Goal: Obtain resource: Download file/media

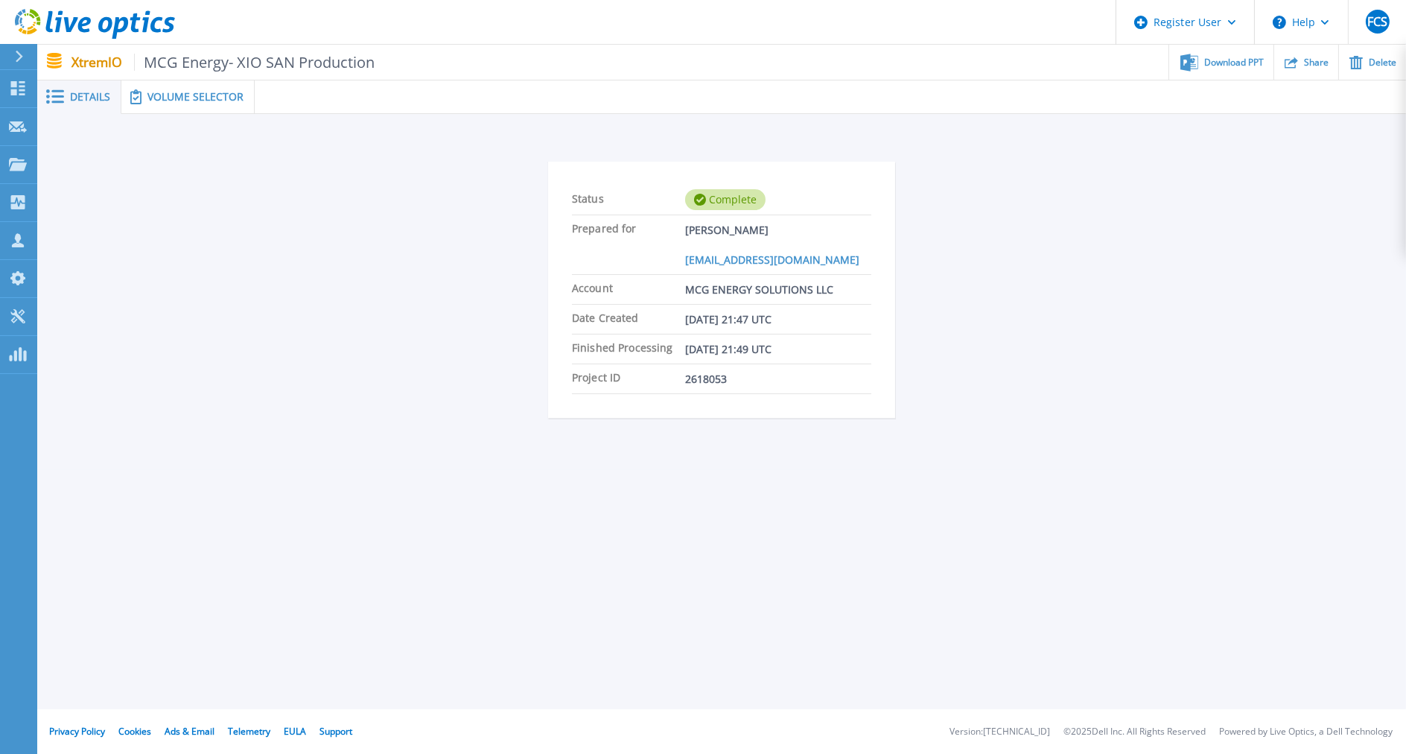
click at [211, 101] on span "Volume Selector" at bounding box center [195, 97] width 96 height 10
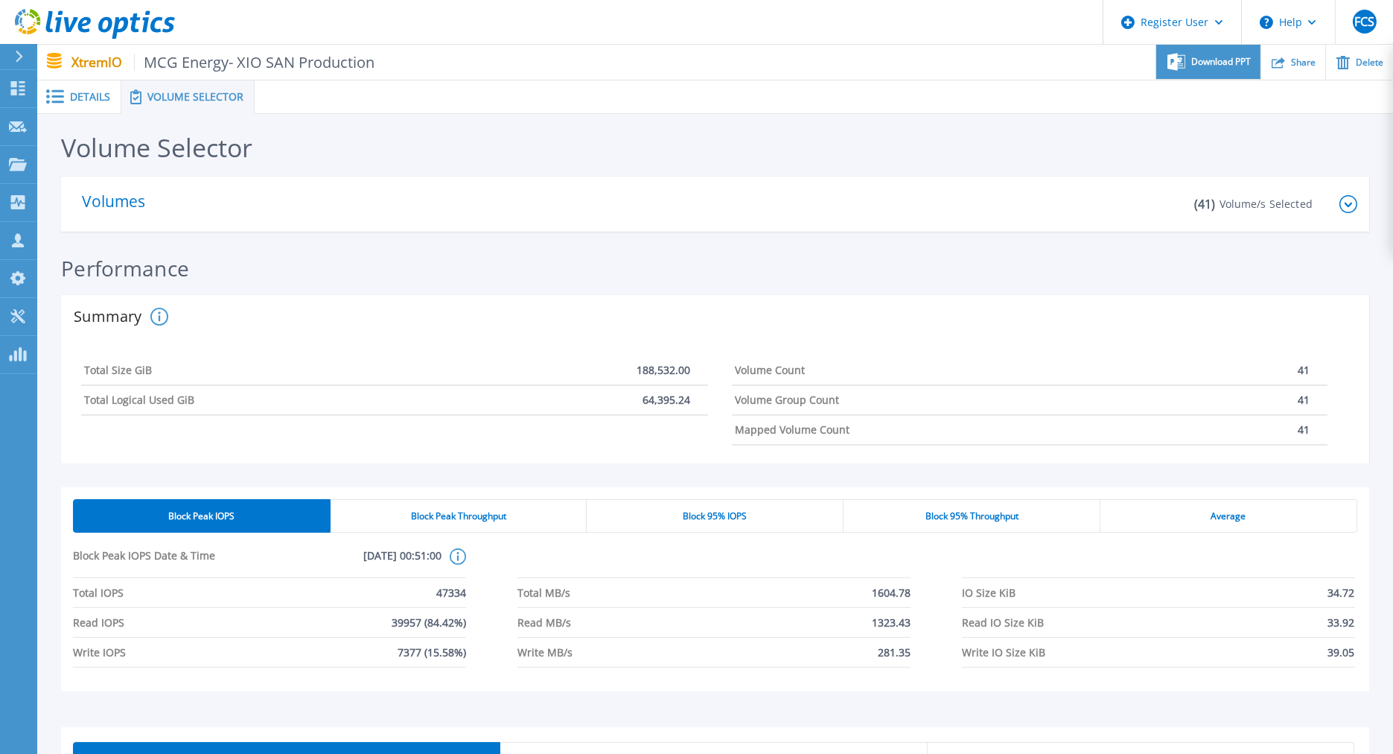
click at [1215, 63] on span "Download PPT" at bounding box center [1221, 61] width 60 height 9
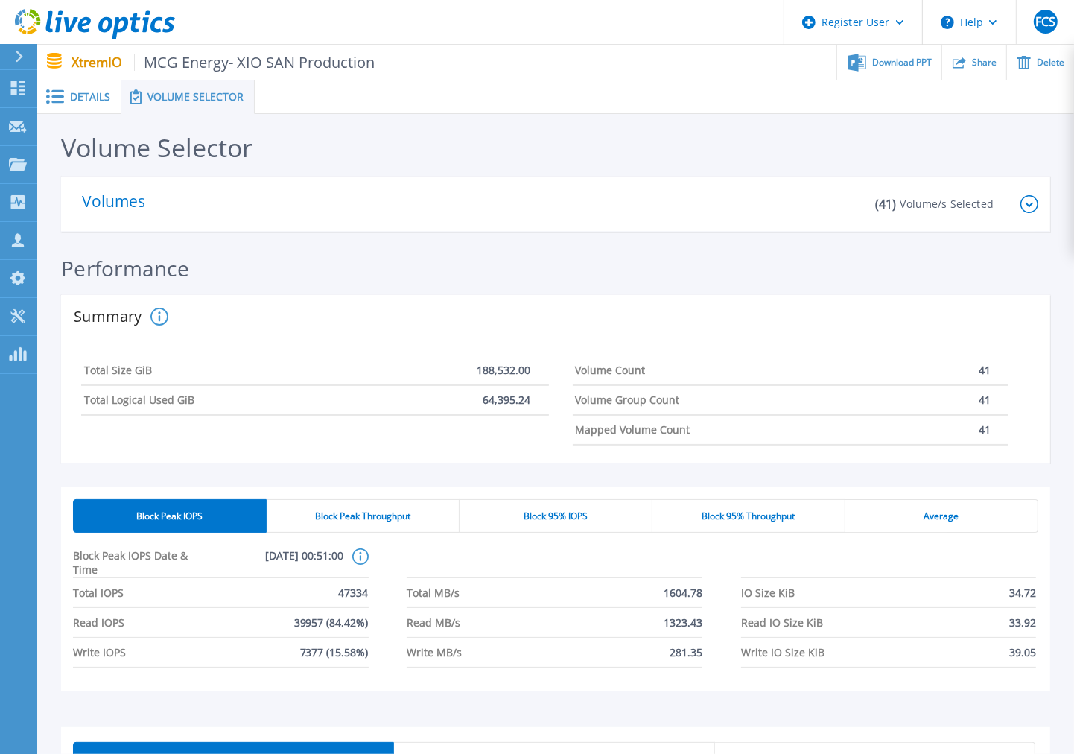
click at [959, 132] on div "Volume Selector" at bounding box center [555, 151] width 989 height 51
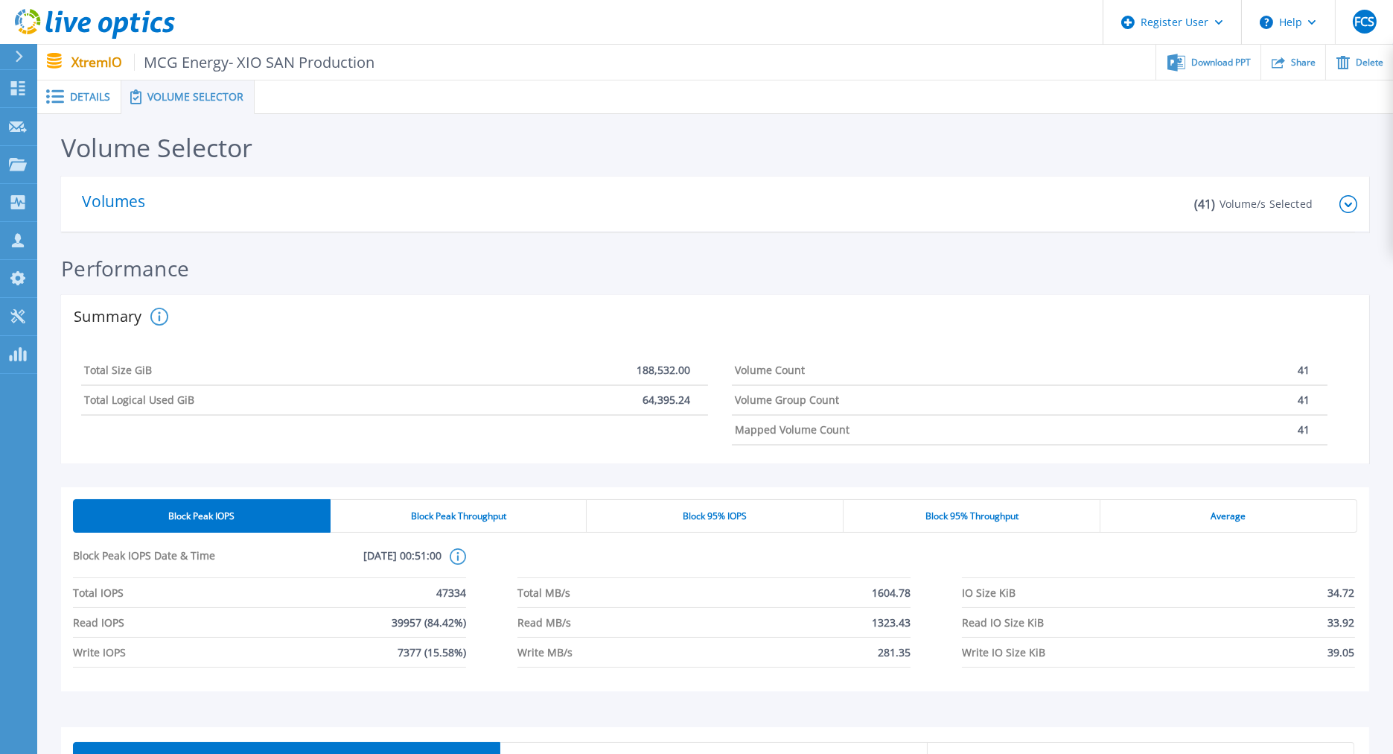
click at [61, 99] on icon at bounding box center [55, 96] width 18 height 14
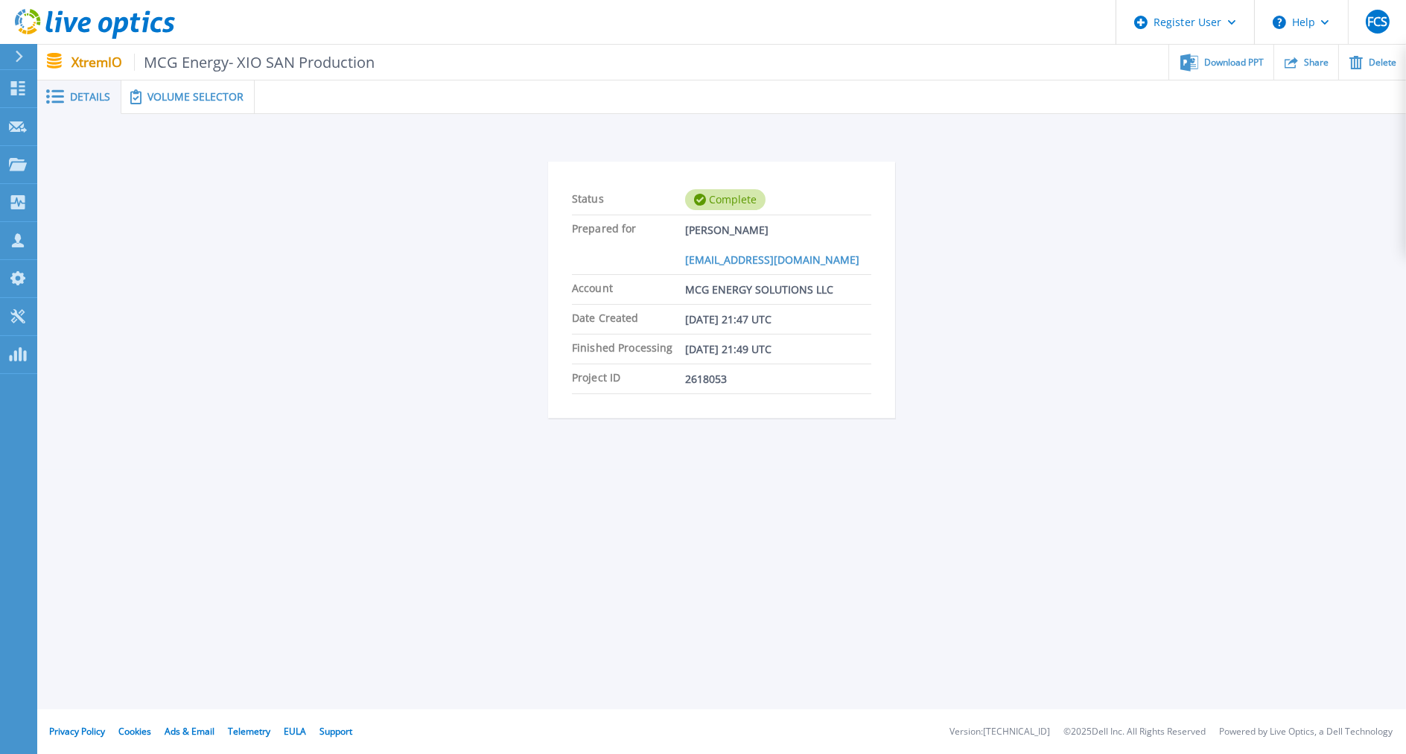
click at [331, 387] on div "Status Complete Prepared for [PERSON_NAME] [EMAIL_ADDRESS][DOMAIN_NAME] Account…" at bounding box center [722, 293] width 1324 height 310
click at [206, 95] on span "Volume Selector" at bounding box center [195, 97] width 96 height 10
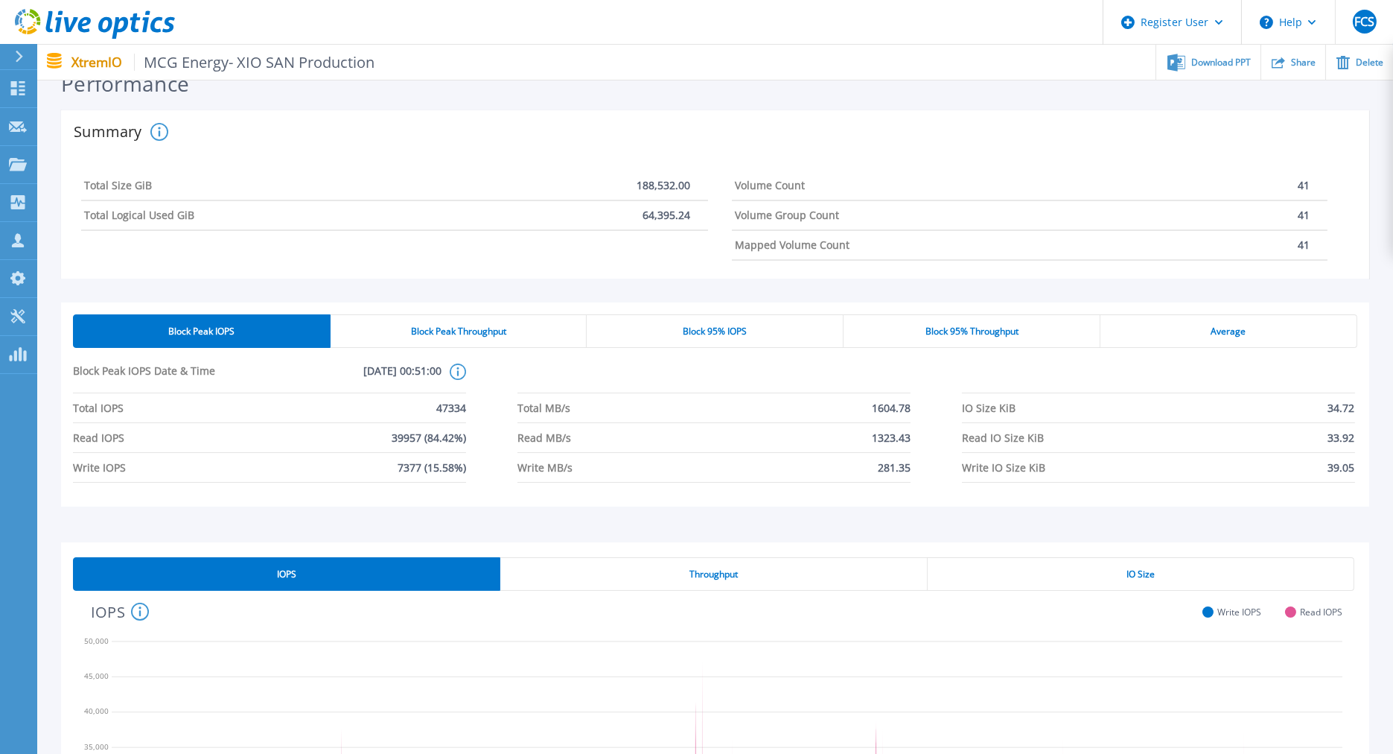
scroll to position [413, 0]
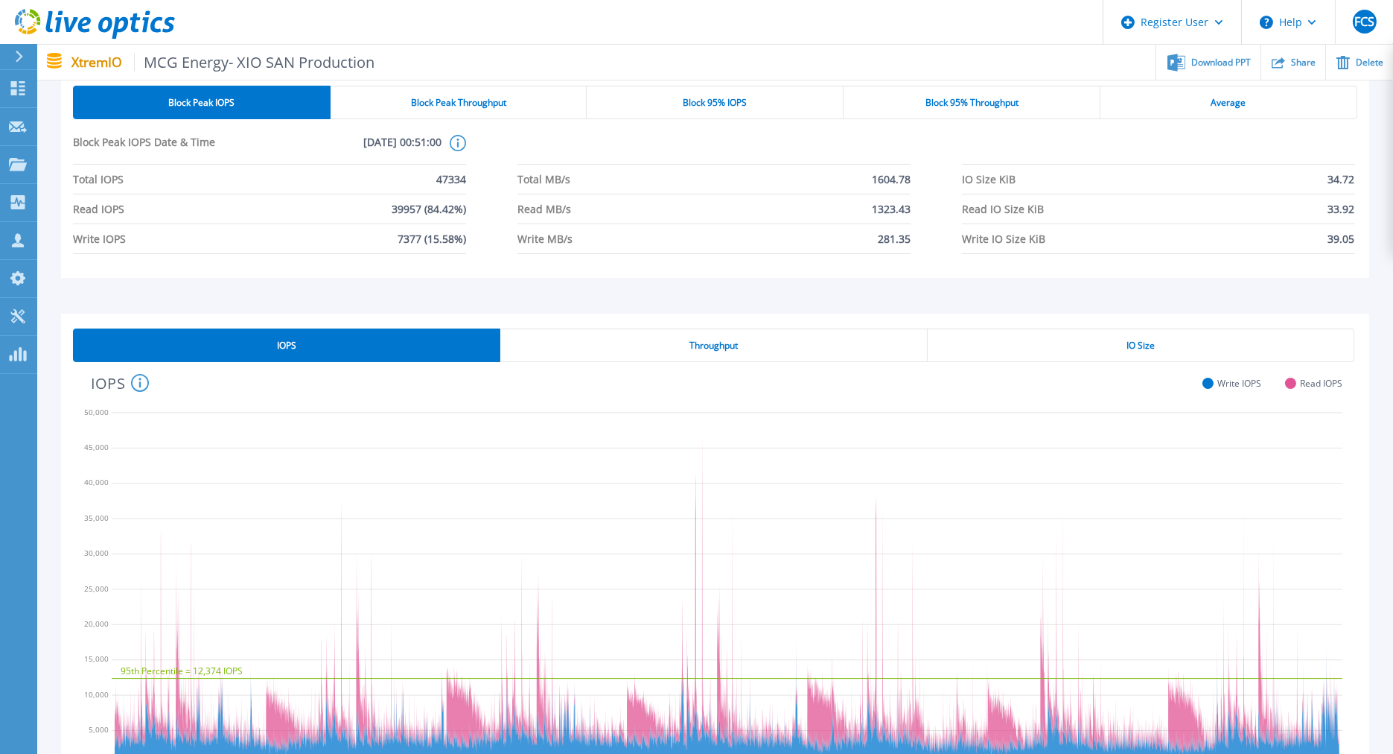
click at [705, 281] on div "Block Peak IOPS Block Peak Throughput Block 95% IOPS Block 95% Throughput Avera…" at bounding box center [715, 188] width 1308 height 228
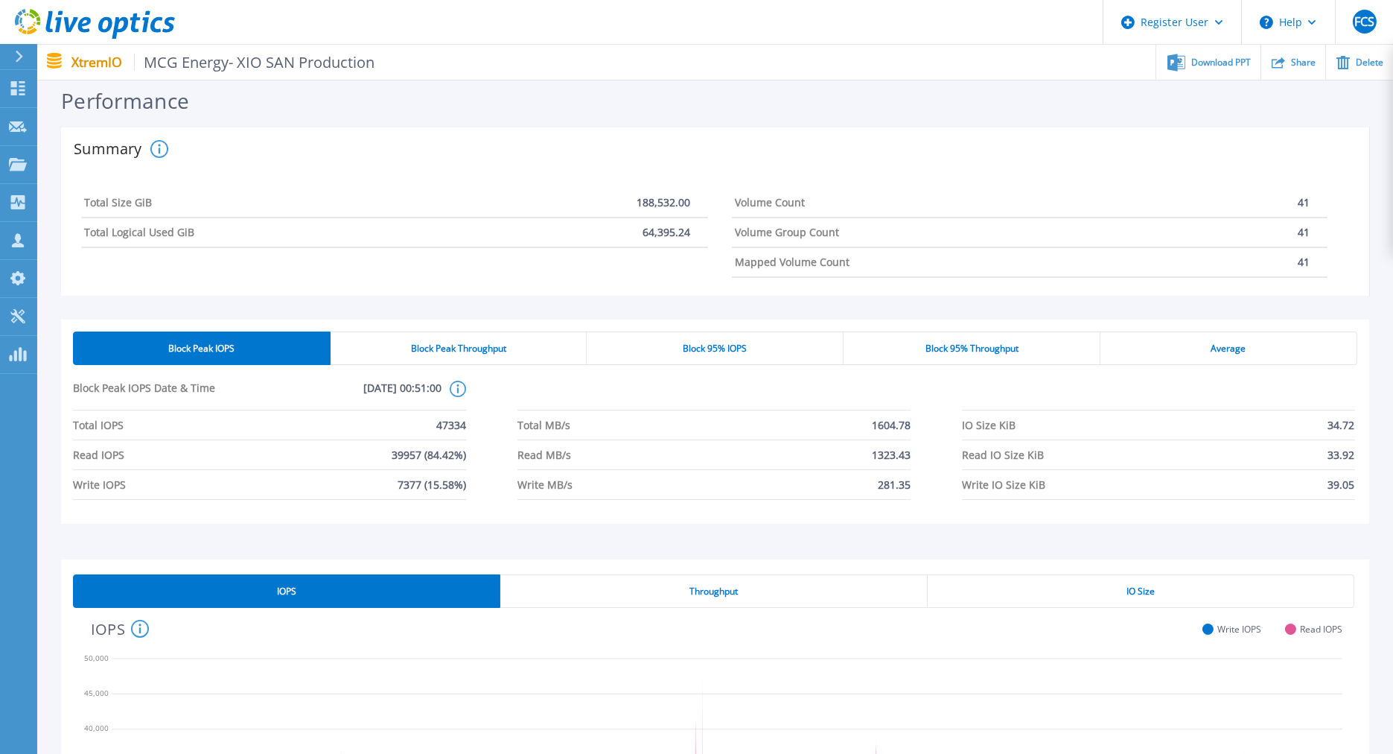
scroll to position [165, 0]
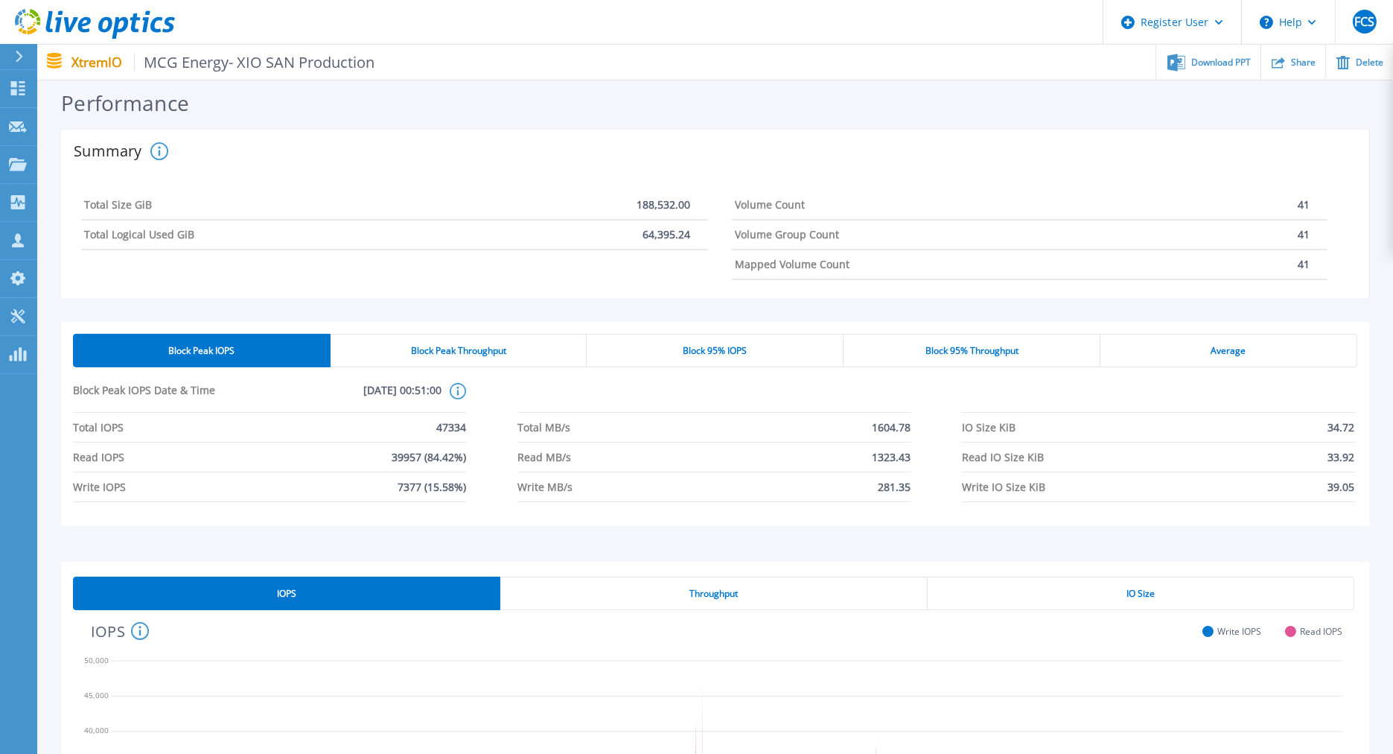
click at [700, 302] on div "Block Peak IOPS Block Peak Throughput Block 95% IOPS Block 95% Throughput Avera…" at bounding box center [715, 430] width 1308 height 264
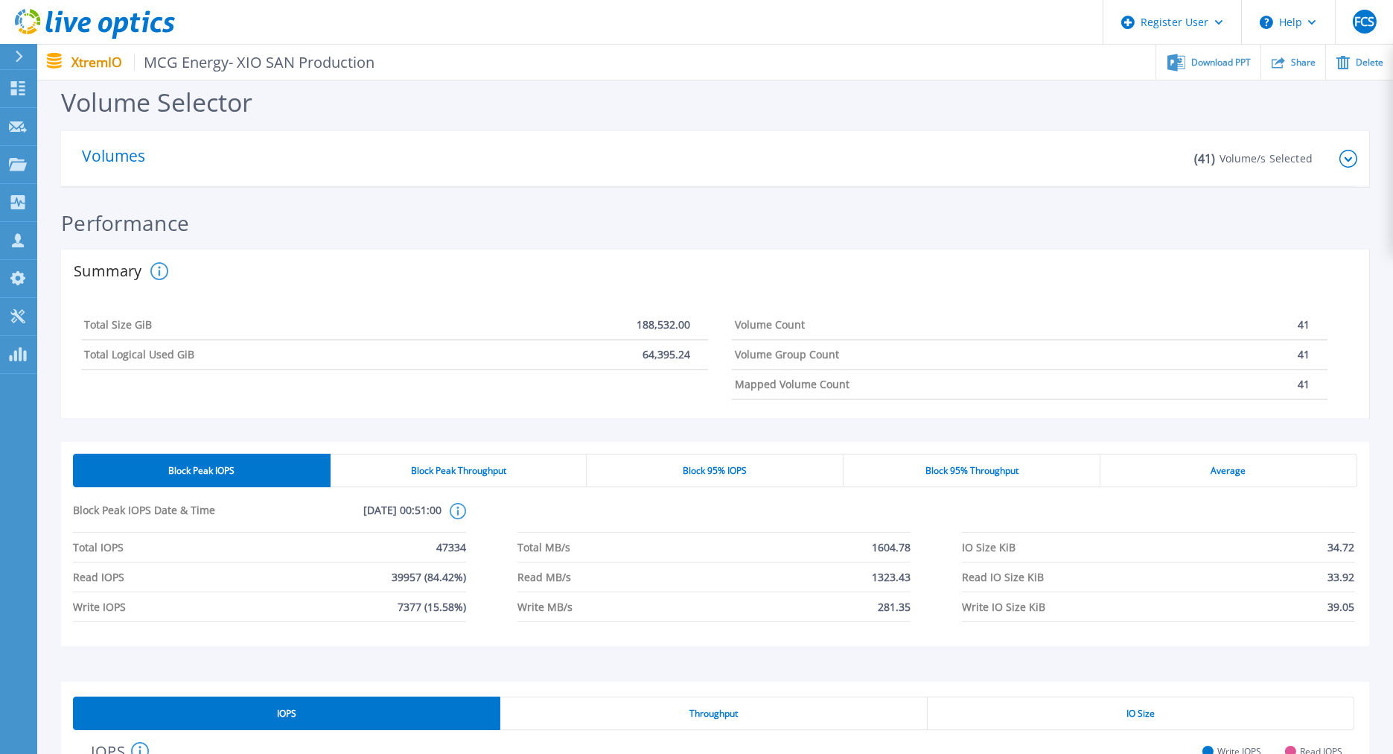
scroll to position [0, 0]
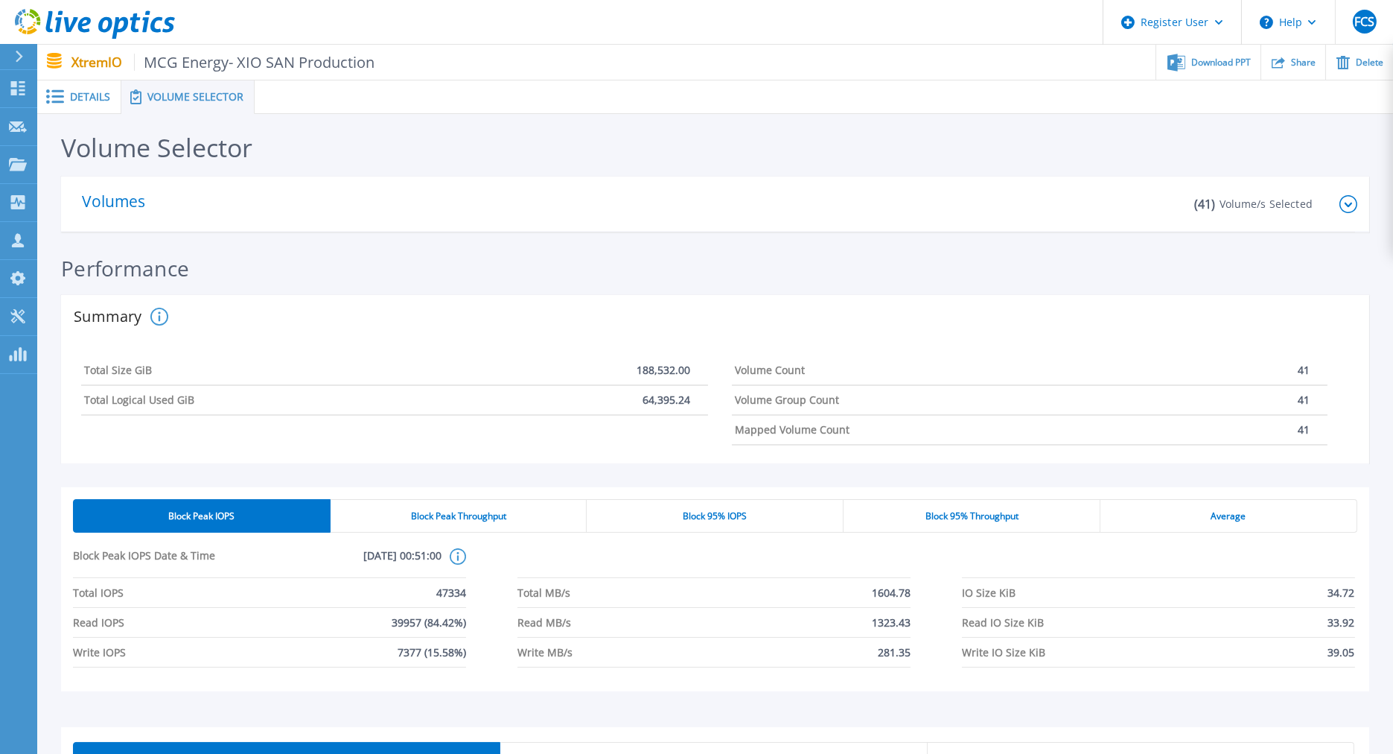
click at [1350, 202] on icon at bounding box center [1348, 204] width 18 height 18
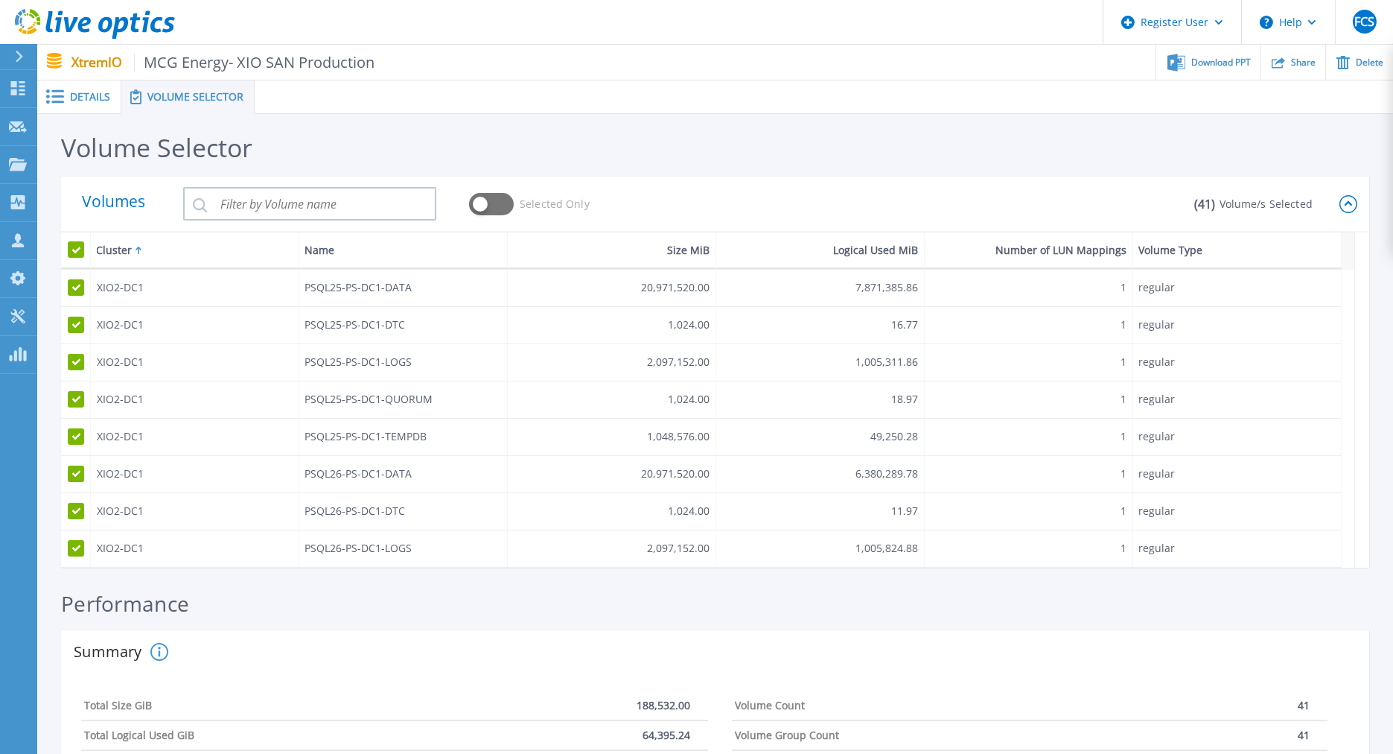
click at [1023, 184] on div "Volumes Selected Only" at bounding box center [628, 204] width 1092 height 56
click at [617, 159] on div "Volume Selector" at bounding box center [715, 151] width 1308 height 51
click at [911, 176] on div "Volumes Selected Only" at bounding box center [628, 204] width 1092 height 56
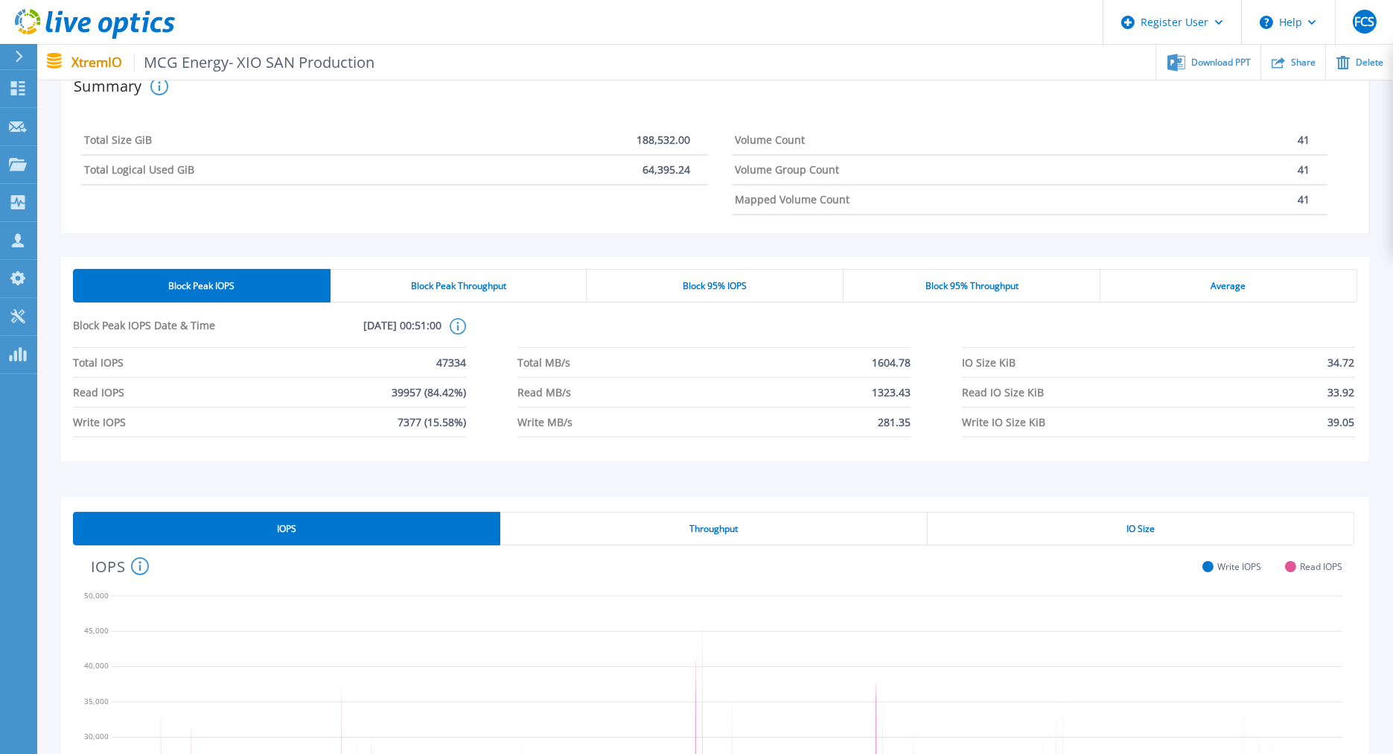
scroll to position [827, 0]
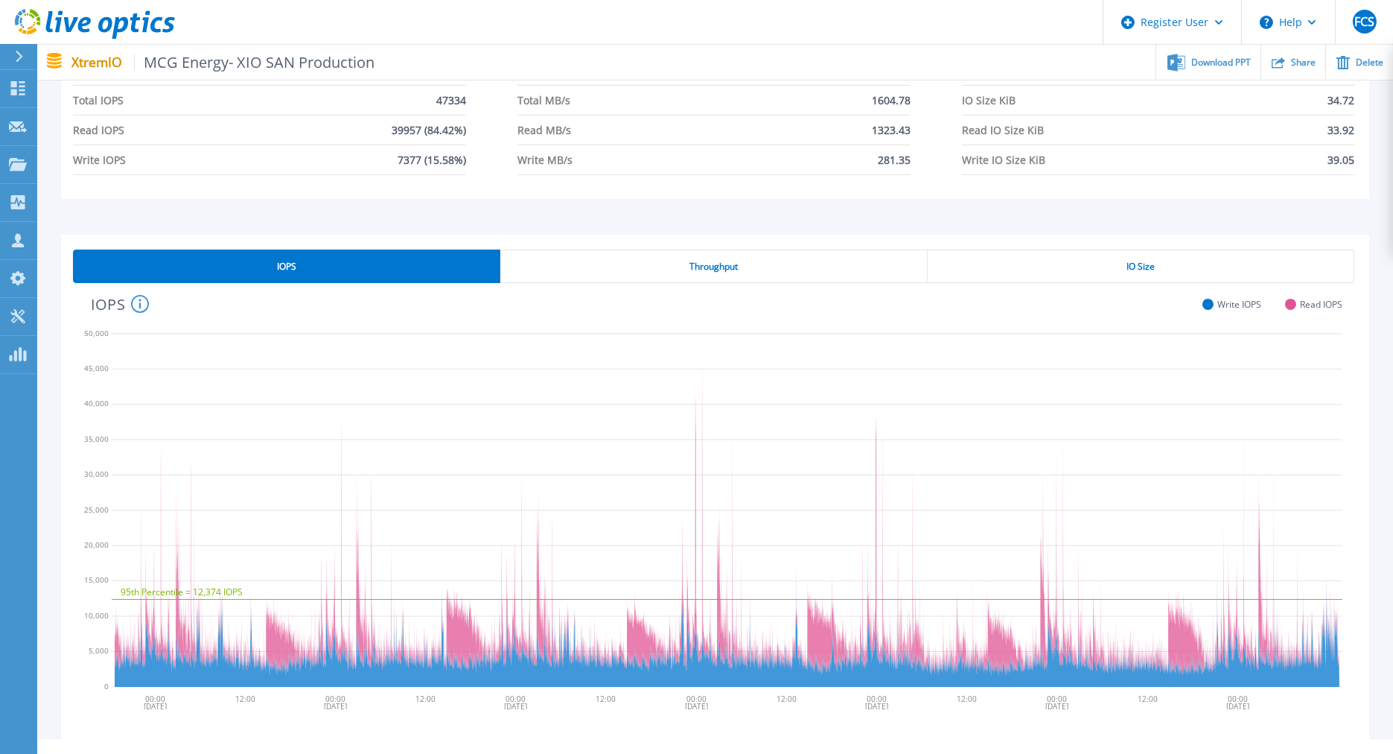
click at [1176, 260] on div "IO Size" at bounding box center [1141, 266] width 427 height 34
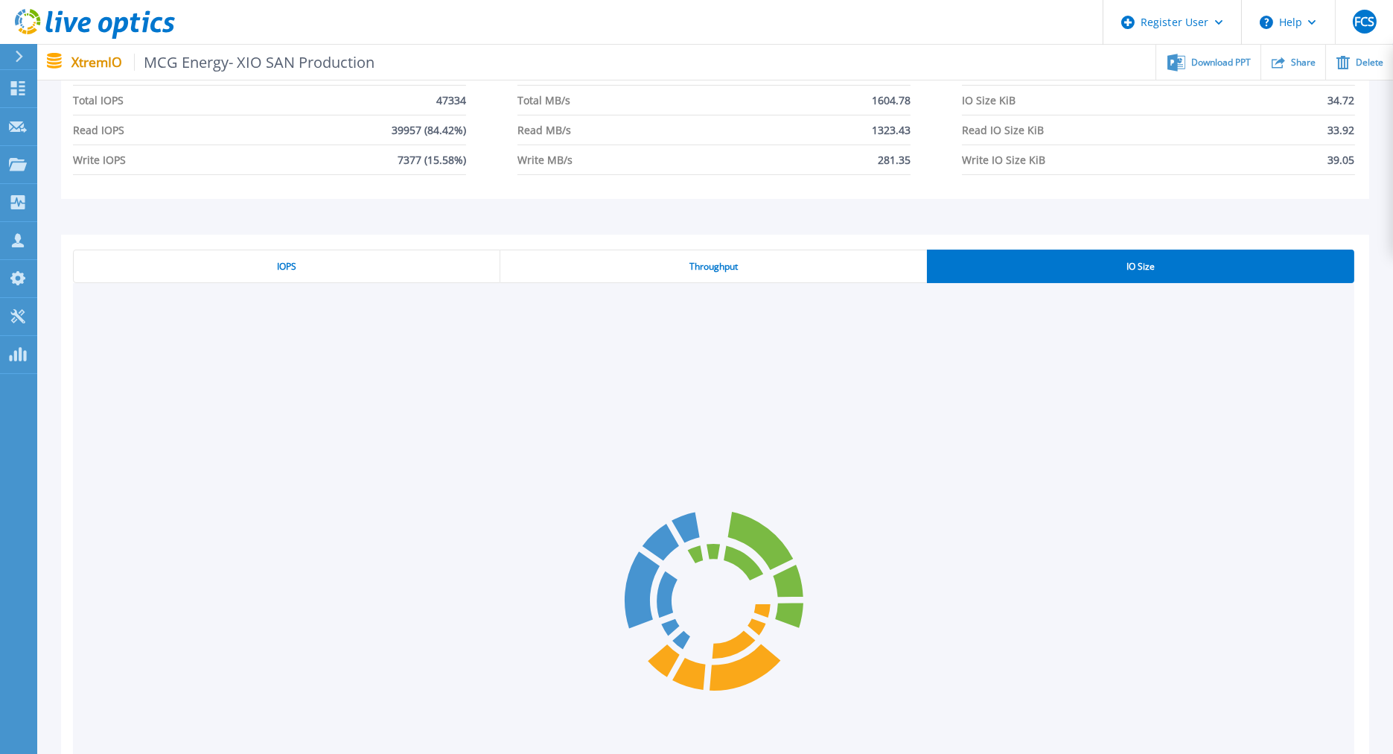
click at [296, 267] on span "IOPS" at bounding box center [286, 267] width 19 height 12
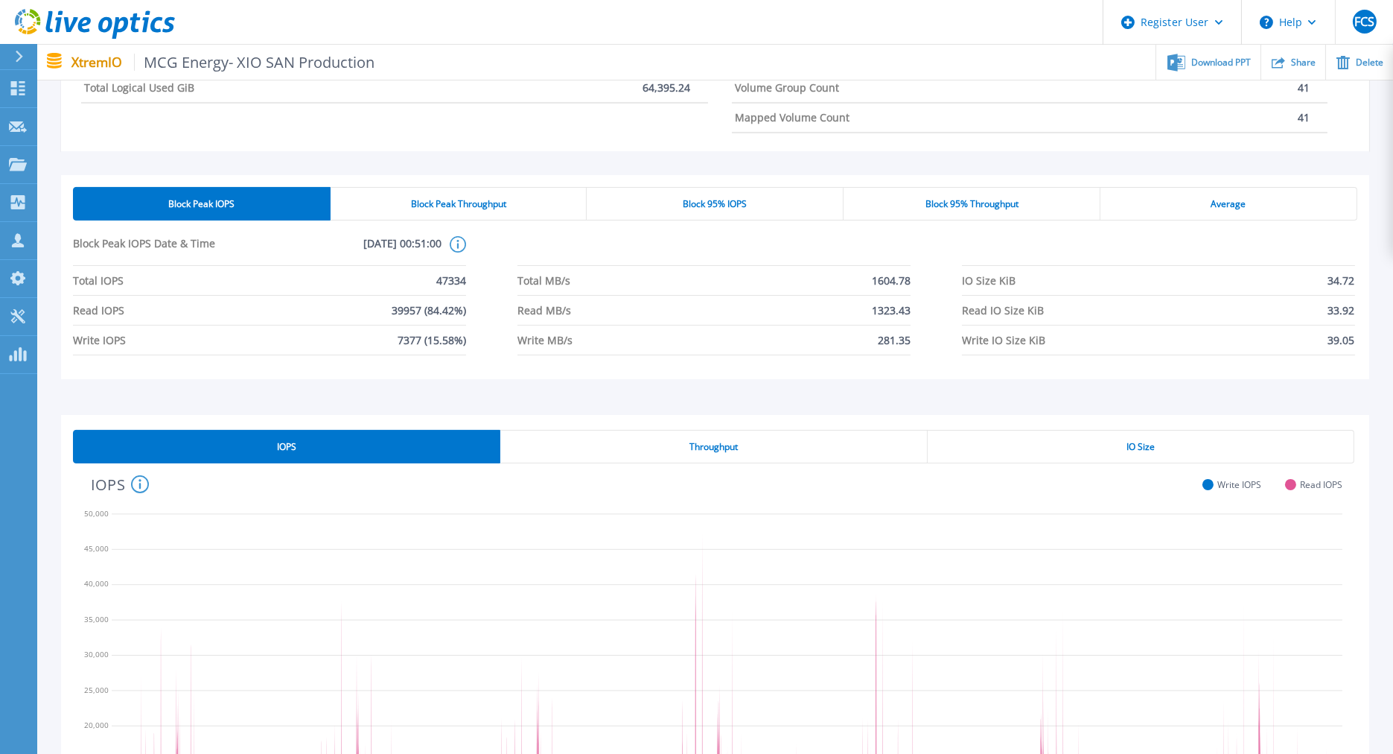
scroll to position [579, 0]
